Goal: Check status: Check status

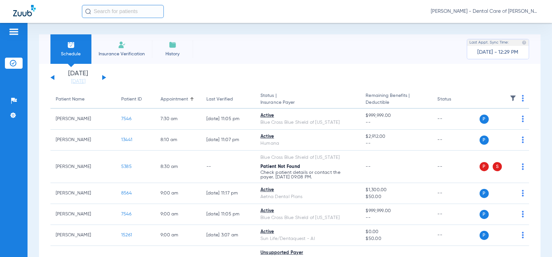
click at [104, 76] on div "[DATE] [DATE] [DATE] [DATE] [DATE] [DATE] [DATE] [DATE] [DATE] [DATE] [DATE] [D…" at bounding box center [78, 77] width 56 height 14
click at [104, 77] on button at bounding box center [104, 77] width 4 height 5
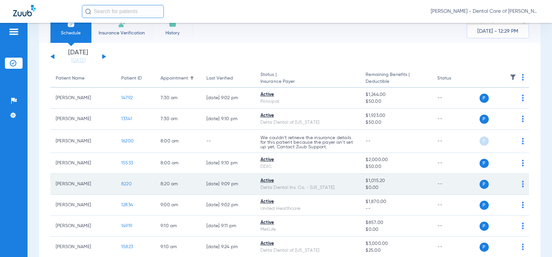
scroll to position [33, 0]
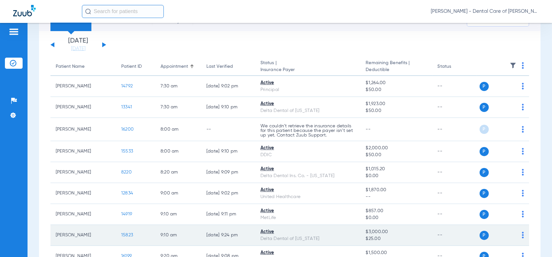
click at [124, 236] on span "15823" at bounding box center [127, 235] width 12 height 5
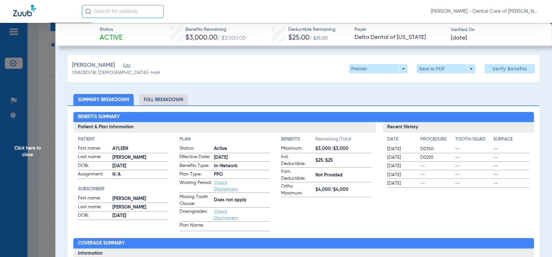
click at [29, 151] on span "Click here to close" at bounding box center [27, 151] width 55 height 257
